Goal: Navigation & Orientation: Find specific page/section

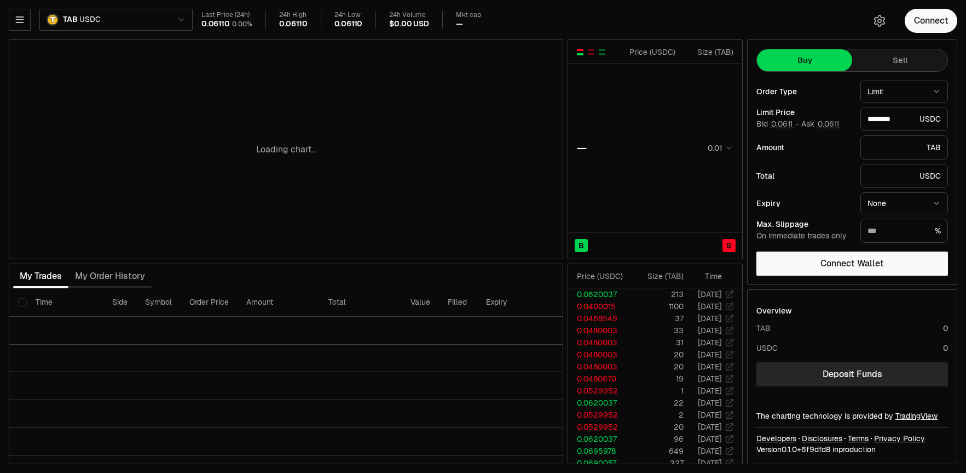
type input "********"
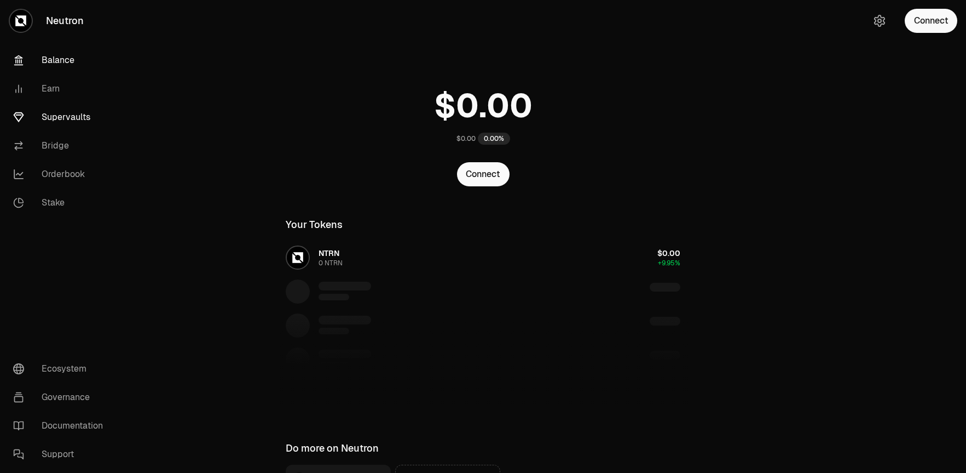
click at [74, 118] on link "Supervaults" at bounding box center [61, 117] width 114 height 28
